Goal: Obtain resource: Obtain resource

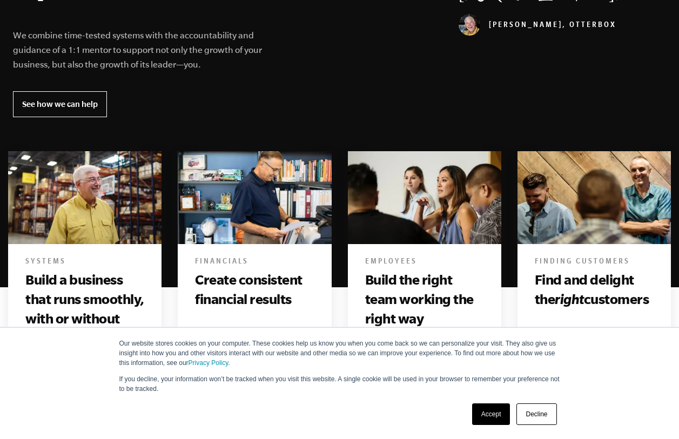
scroll to position [544, 0]
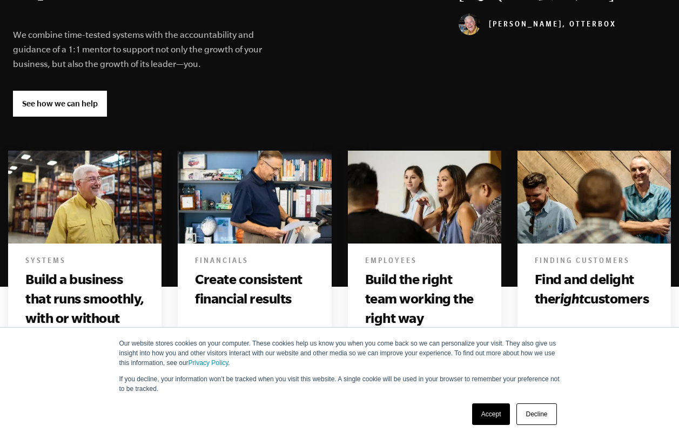
click at [74, 105] on link "See how we can help" at bounding box center [60, 104] width 94 height 26
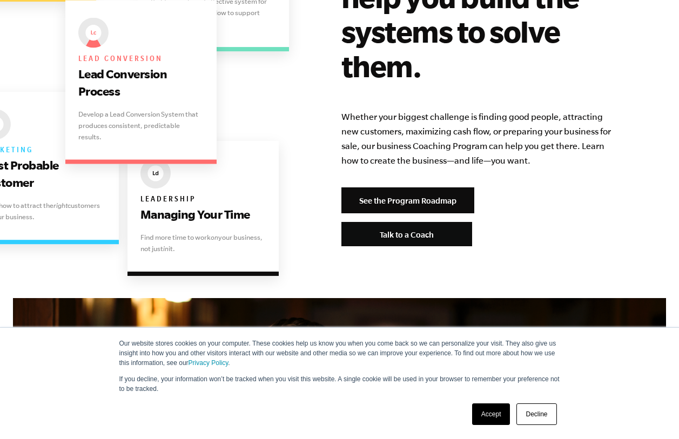
scroll to position [2336, 0]
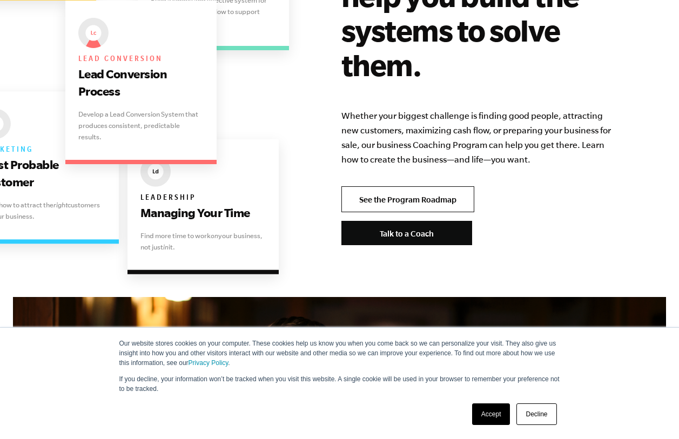
click at [400, 186] on link "See the Program Roadmap" at bounding box center [407, 199] width 133 height 26
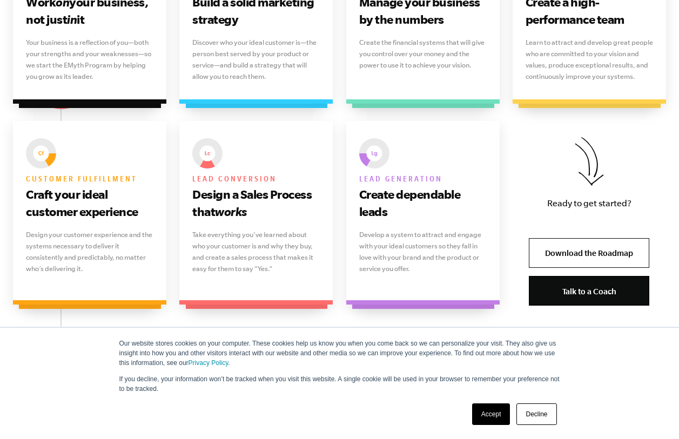
scroll to position [874, 0]
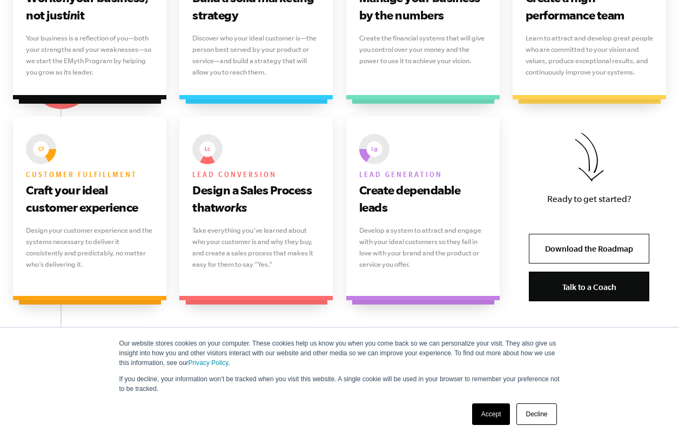
click at [494, 416] on link "Accept" at bounding box center [491, 415] width 38 height 22
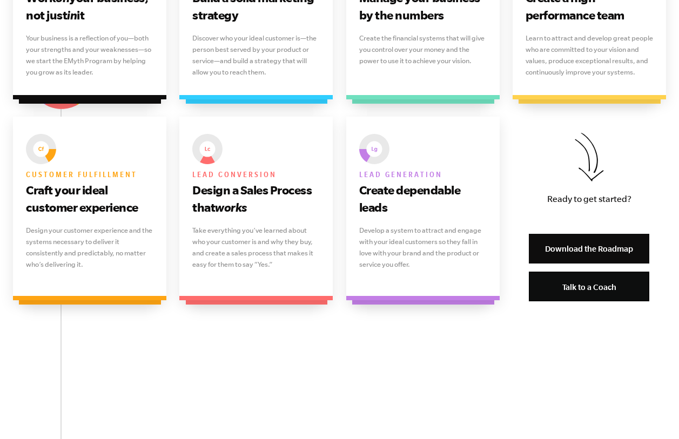
click at [546, 243] on link "Download the Roadmap" at bounding box center [589, 249] width 120 height 30
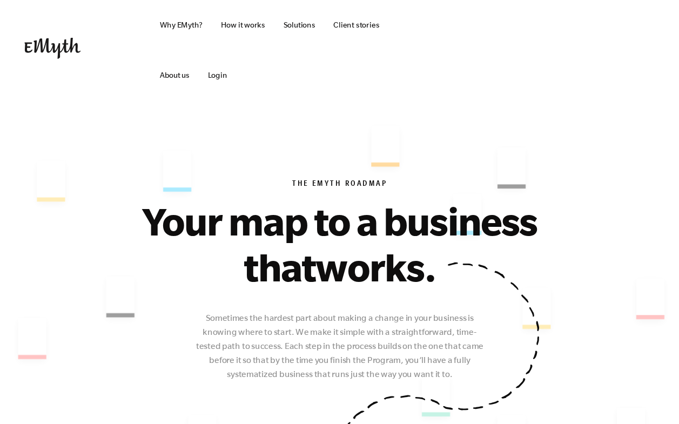
scroll to position [0, 0]
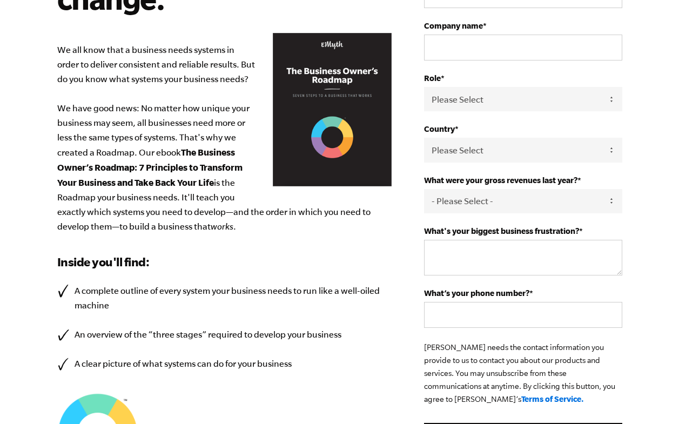
scroll to position [199, 0]
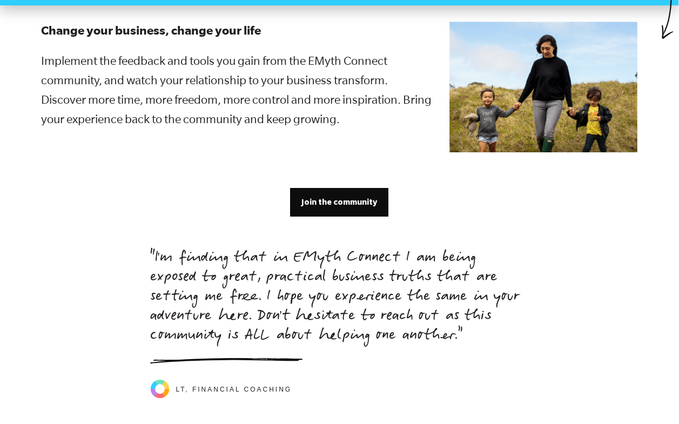
scroll to position [2247, 1]
click at [332, 196] on span "Join the community" at bounding box center [339, 202] width 76 height 12
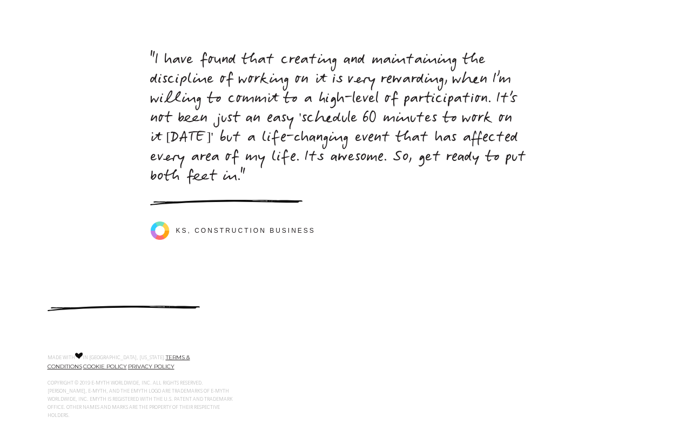
scroll to position [4905, 1]
